Goal: Navigation & Orientation: Find specific page/section

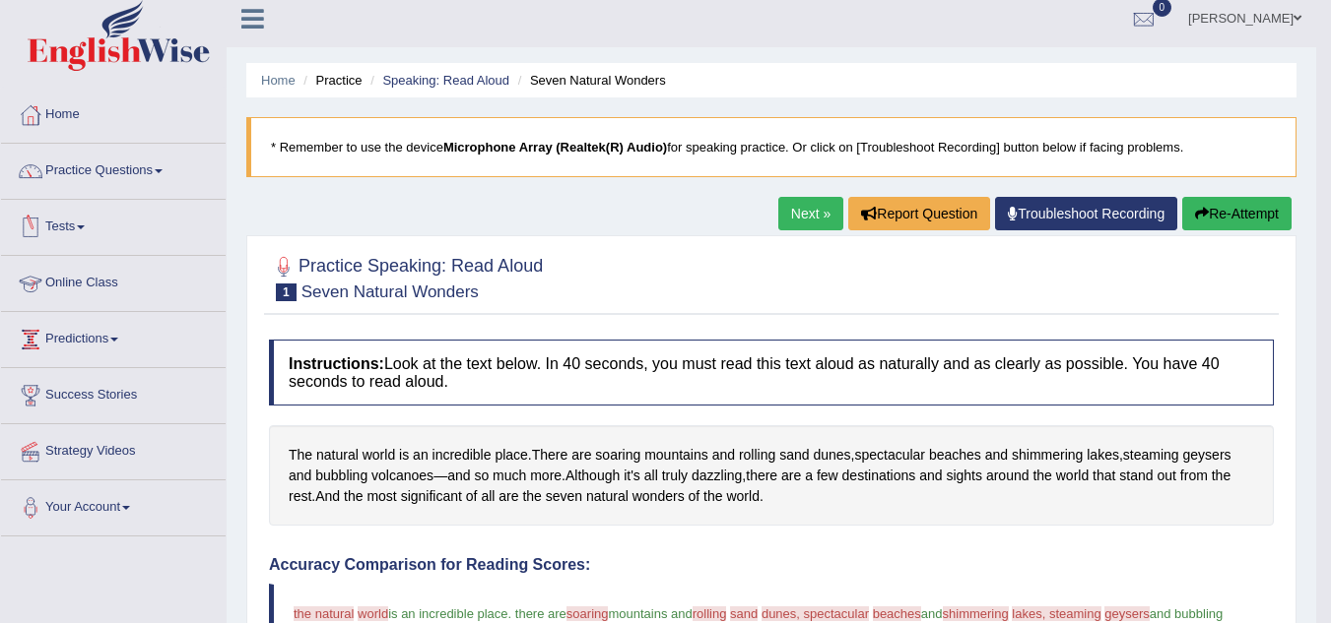
click at [98, 267] on link "Online Class" at bounding box center [113, 280] width 225 height 49
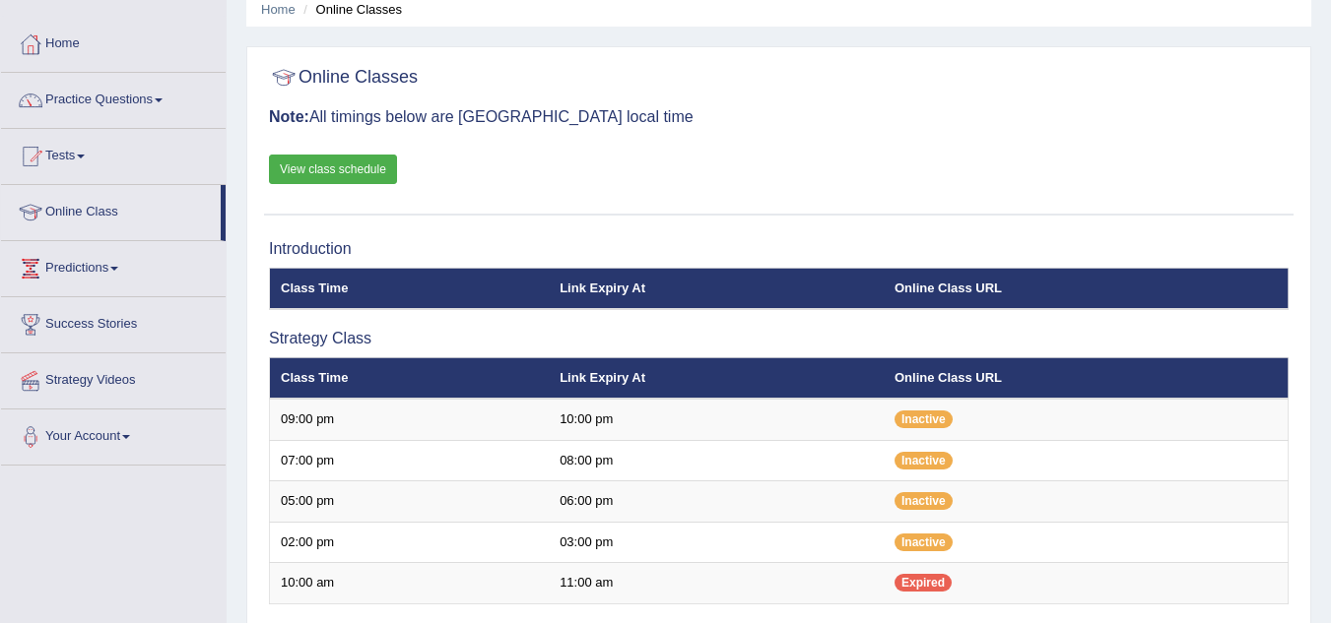
scroll to position [82, 0]
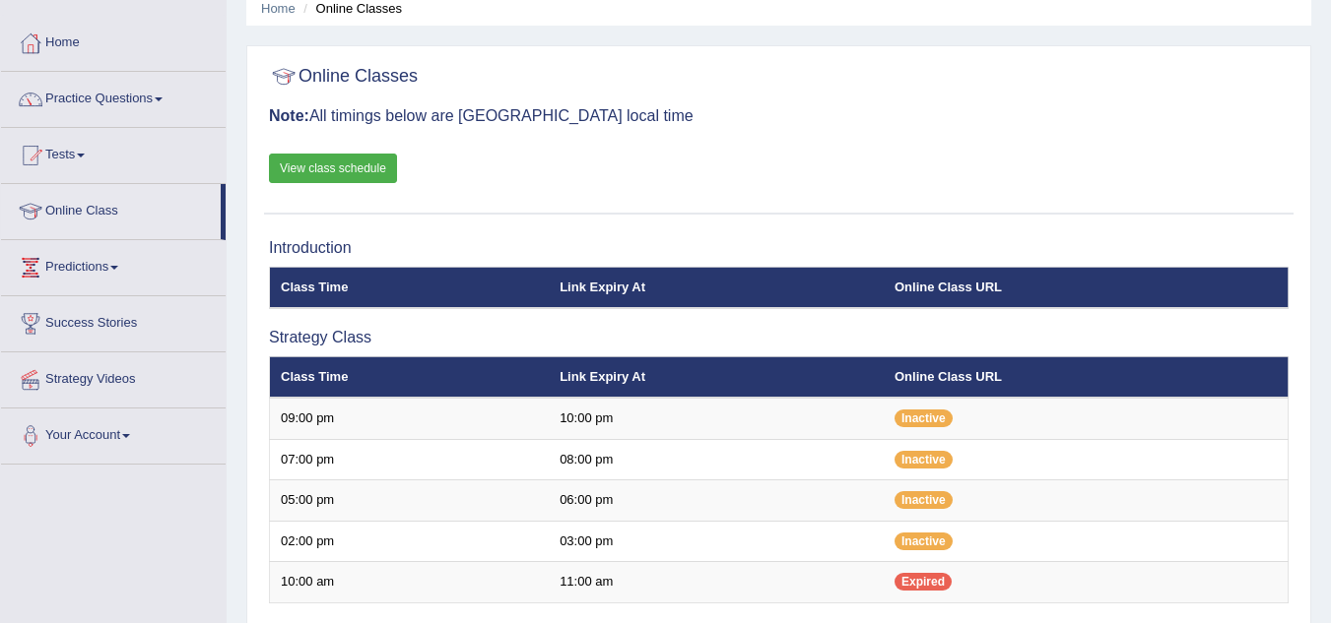
click at [313, 163] on link "View class schedule" at bounding box center [333, 169] width 128 height 30
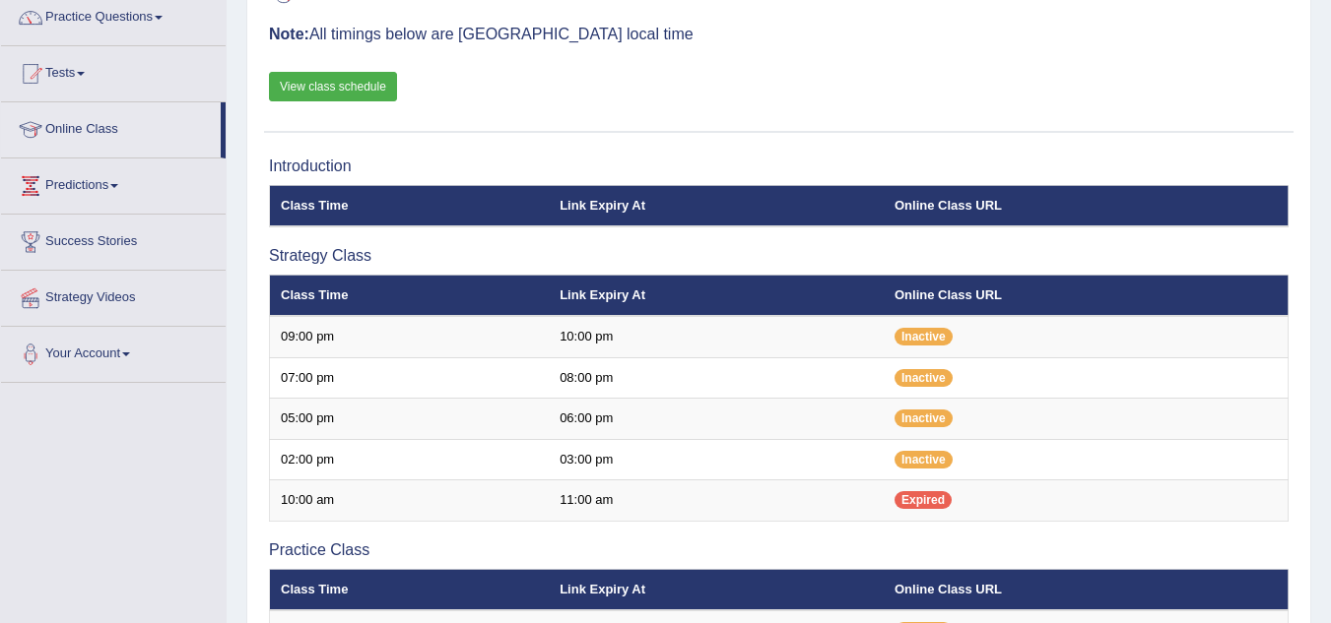
scroll to position [0, 0]
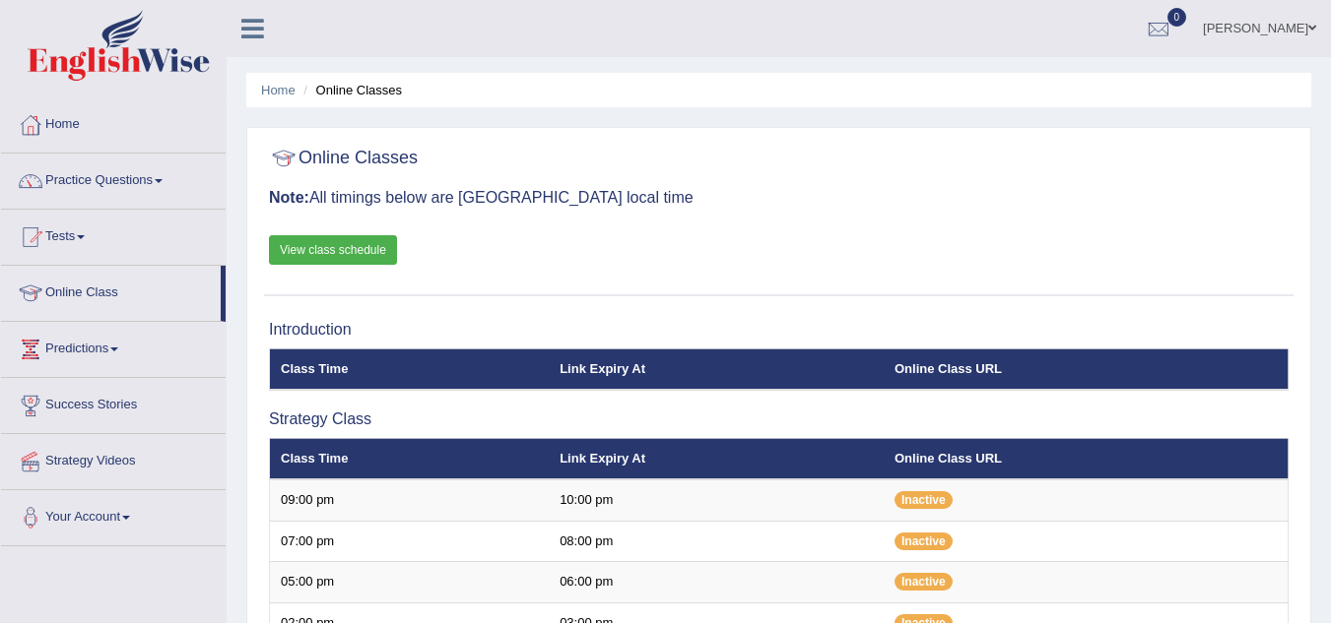
click at [96, 353] on link "Predictions" at bounding box center [113, 346] width 225 height 49
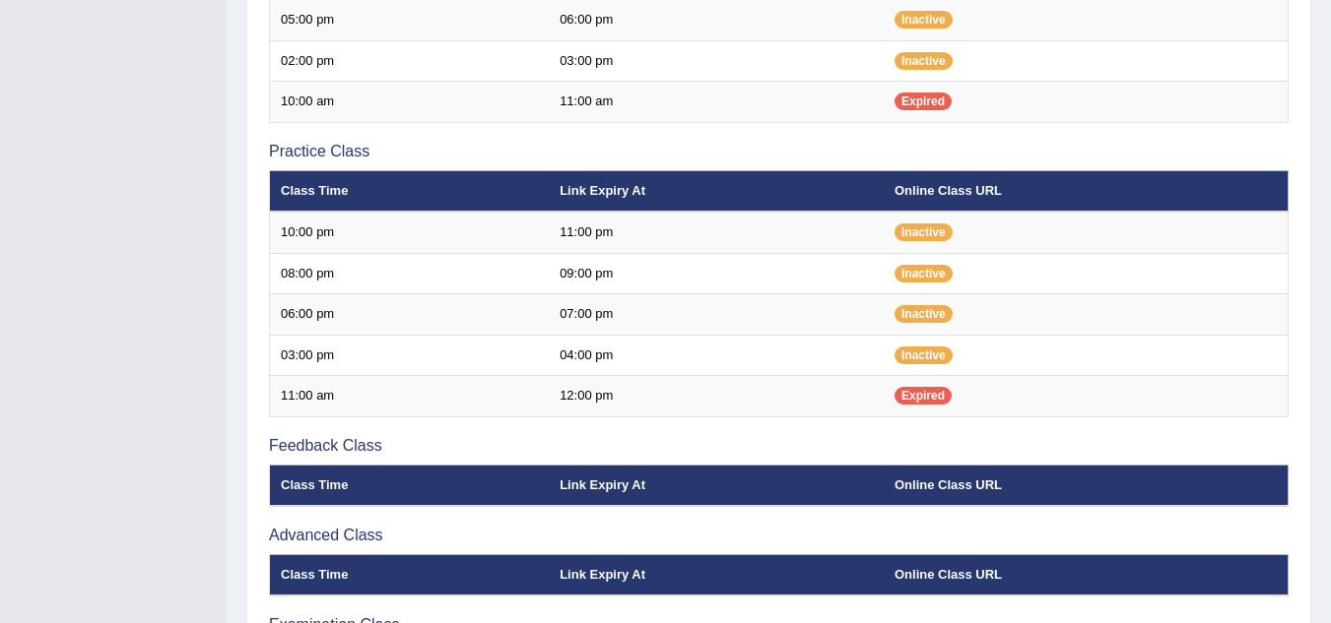
scroll to position [563, 0]
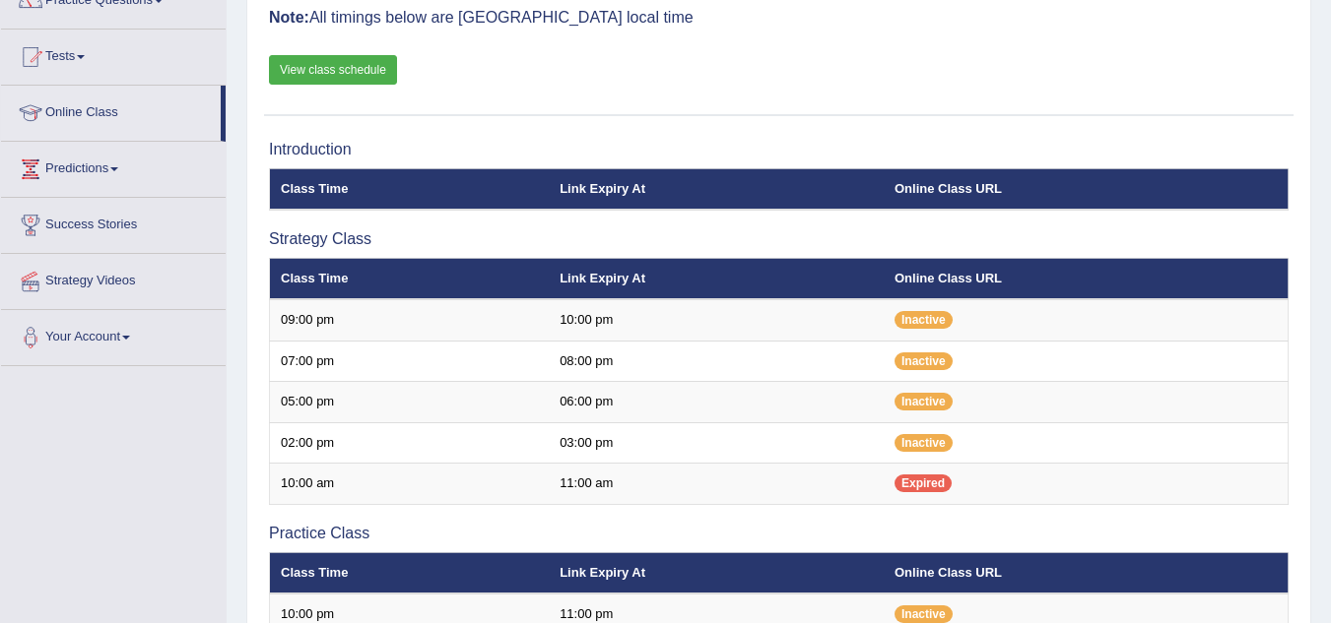
scroll to position [167, 0]
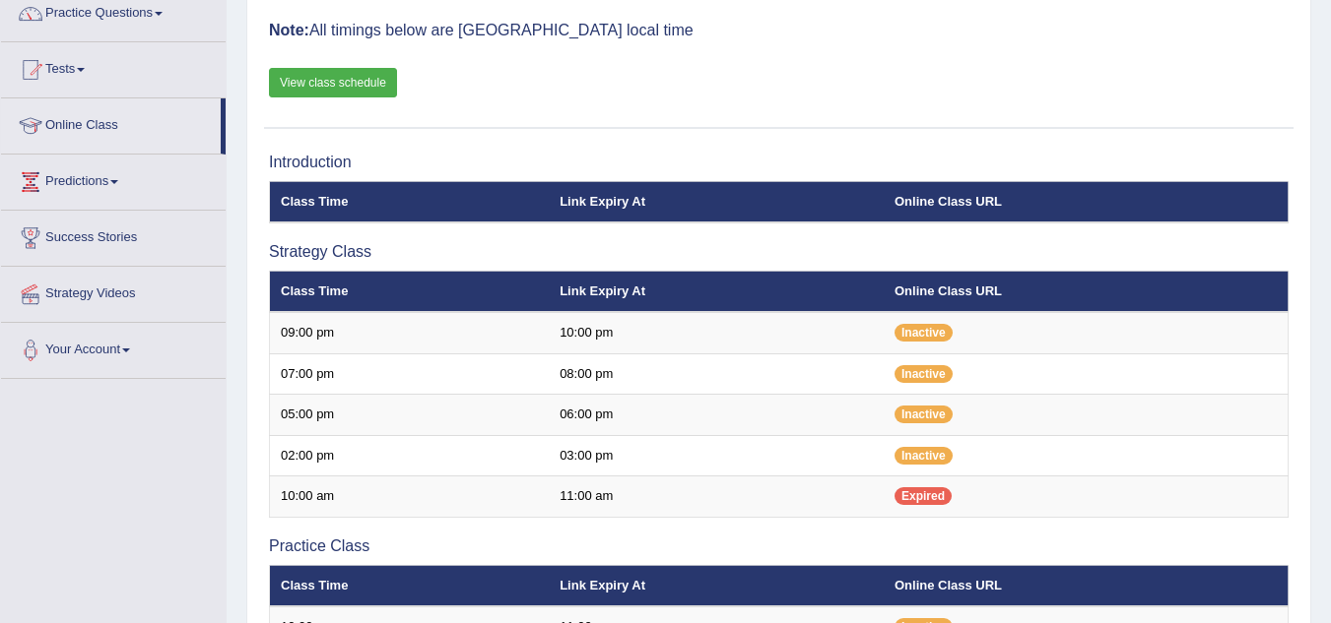
scroll to position [167, 0]
